Goal: Task Accomplishment & Management: Use online tool/utility

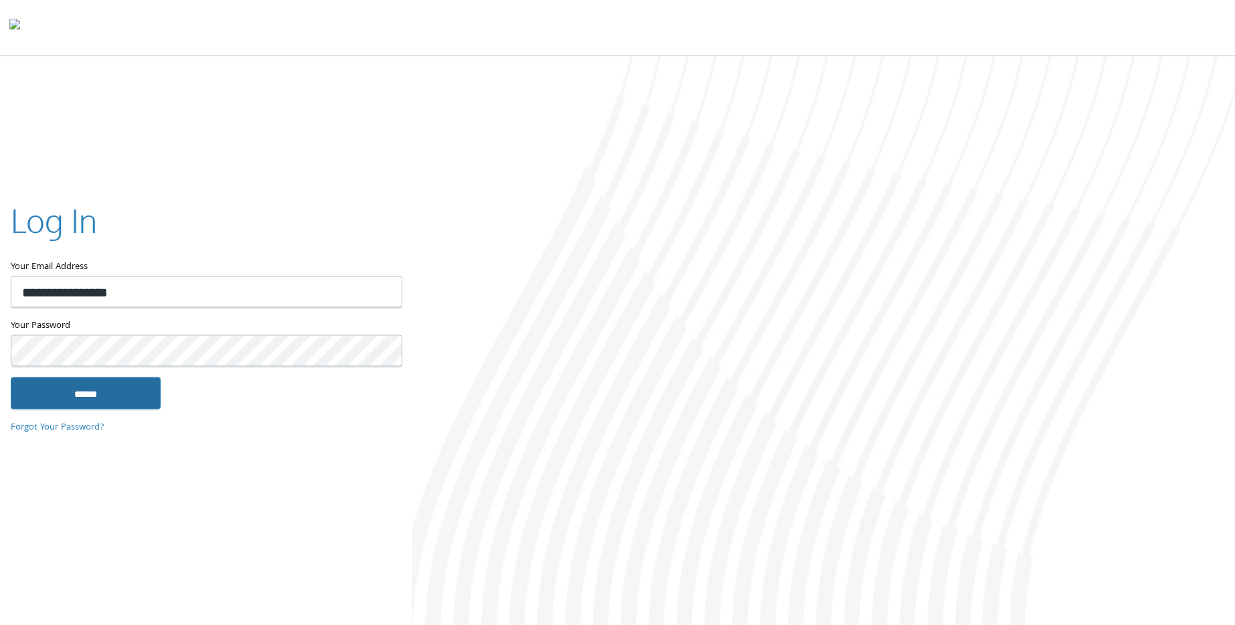
click at [86, 405] on input "******" at bounding box center [86, 394] width 150 height 32
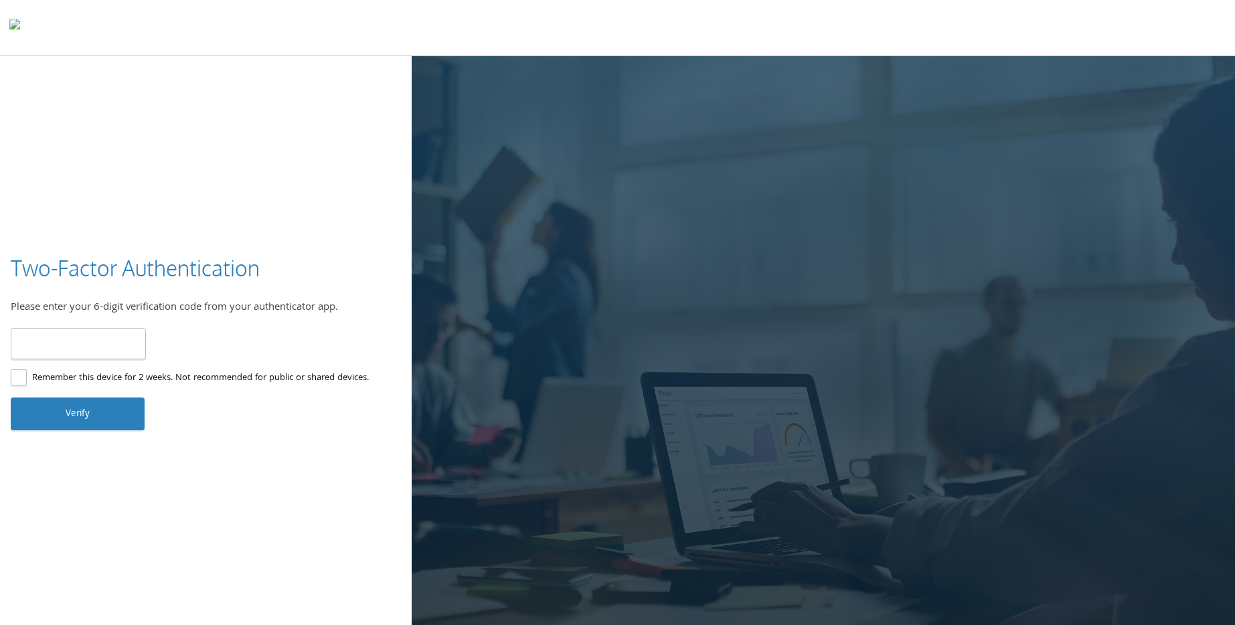
click at [118, 353] on input "number" at bounding box center [78, 343] width 135 height 31
click at [108, 339] on input "number" at bounding box center [78, 343] width 135 height 31
type input "******"
